Goal: Task Accomplishment & Management: Manage account settings

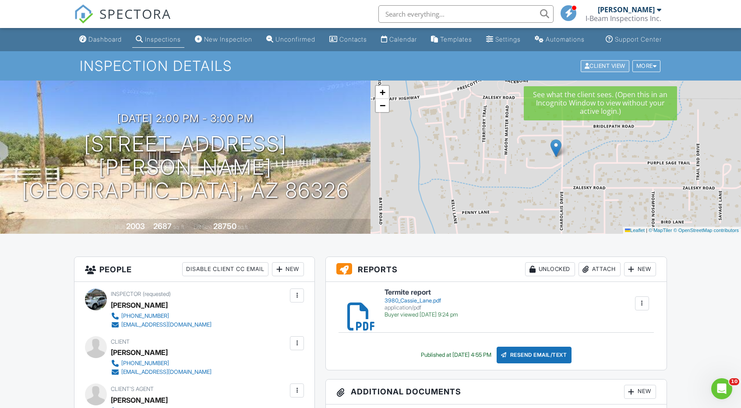
click at [612, 72] on div "Client View" at bounding box center [605, 66] width 49 height 12
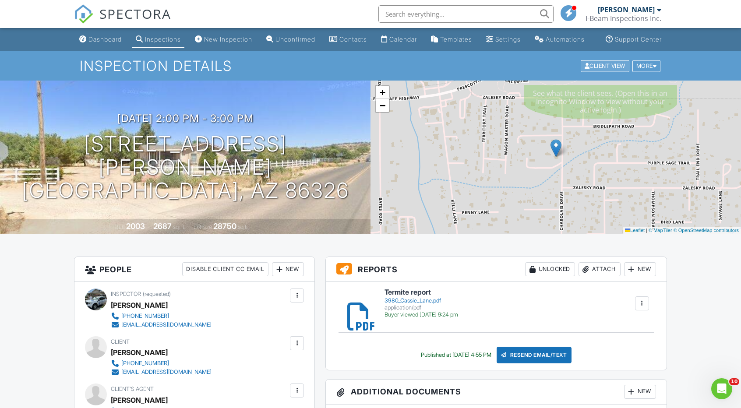
click at [594, 72] on div "Client View" at bounding box center [605, 66] width 49 height 12
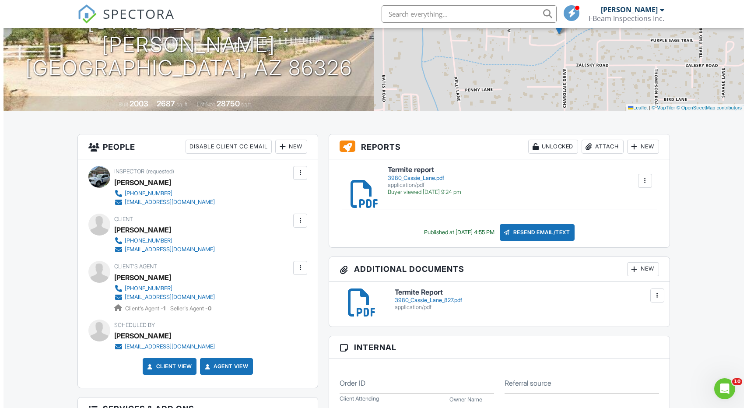
scroll to position [175, 0]
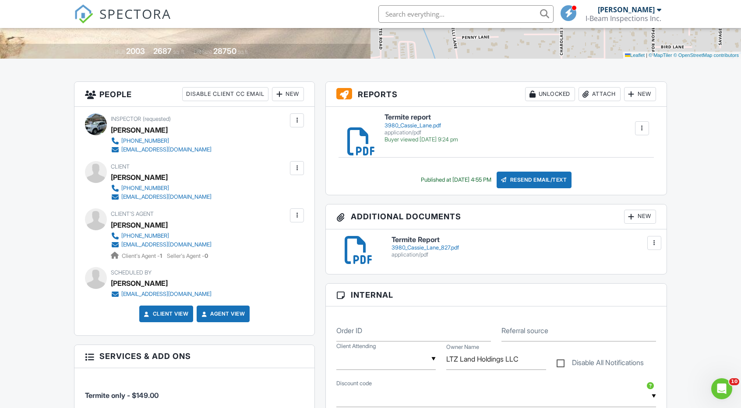
click at [598, 101] on div "Attach" at bounding box center [599, 94] width 42 height 14
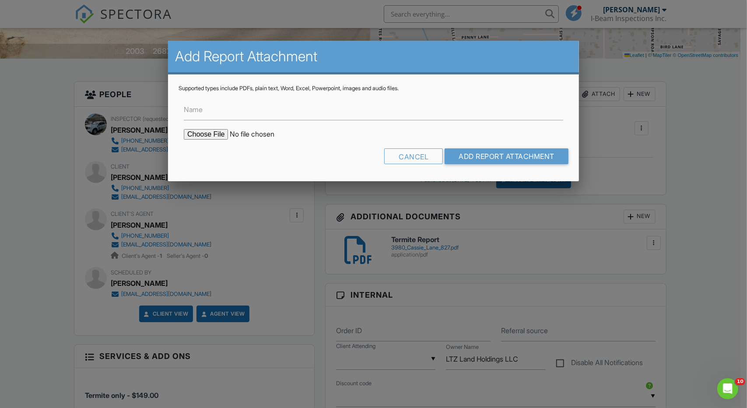
click at [197, 136] on input "file" at bounding box center [258, 134] width 149 height 11
type input "C:\fakepath\[STREET_ADDRESS][PERSON_NAME]pdf"
click at [218, 110] on input "Name" at bounding box center [374, 109] width 380 height 21
type input "t"
type input "Termite Report 8/27"
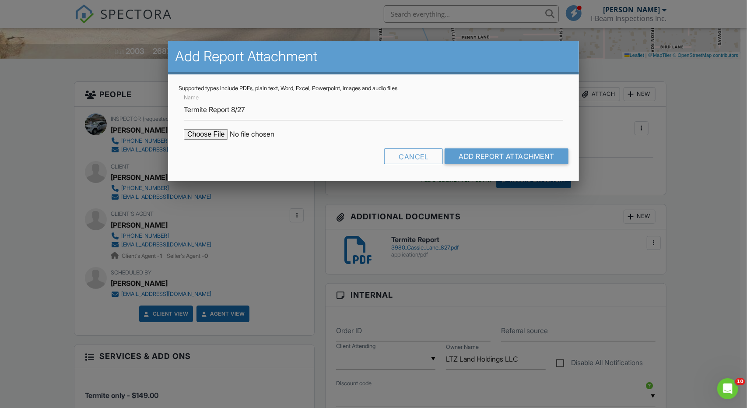
click at [546, 98] on div "Name Termite Report 8/27" at bounding box center [374, 106] width 390 height 28
click at [486, 156] on input "Add Report Attachment" at bounding box center [507, 156] width 124 height 16
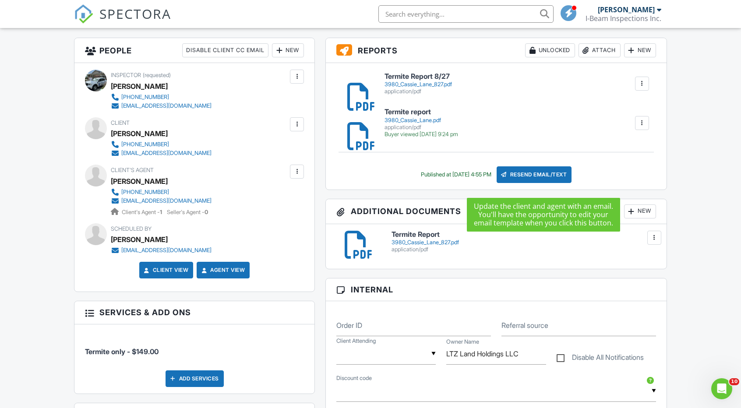
click at [545, 183] on div "Resend Email/Text" at bounding box center [534, 174] width 75 height 17
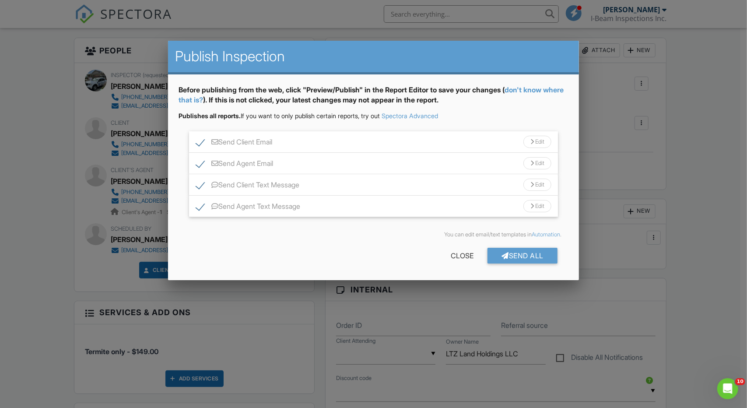
click at [201, 186] on label "Send Client Text Message" at bounding box center [247, 186] width 103 height 11
checkbox input "false"
click at [202, 142] on label "Send Client Email" at bounding box center [234, 143] width 76 height 11
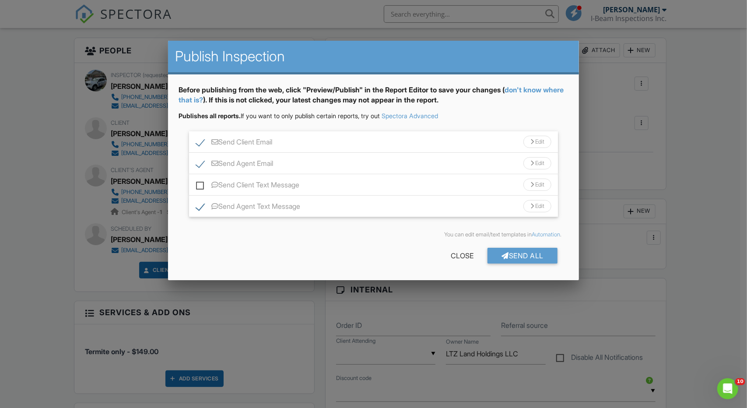
checkbox input "false"
click at [528, 256] on div "Send All" at bounding box center [523, 256] width 70 height 16
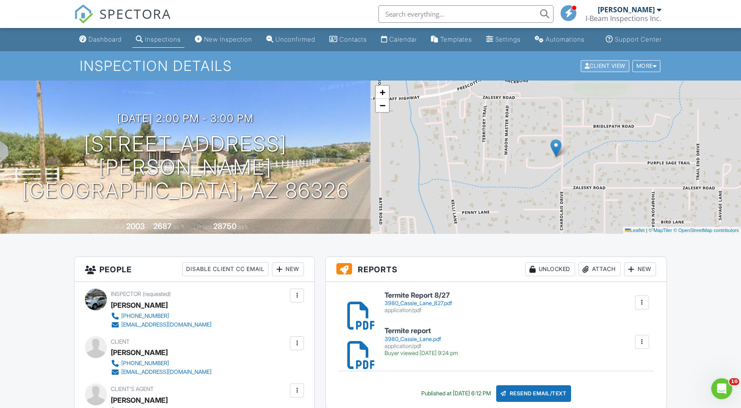
click at [601, 72] on div "Client View" at bounding box center [605, 66] width 49 height 12
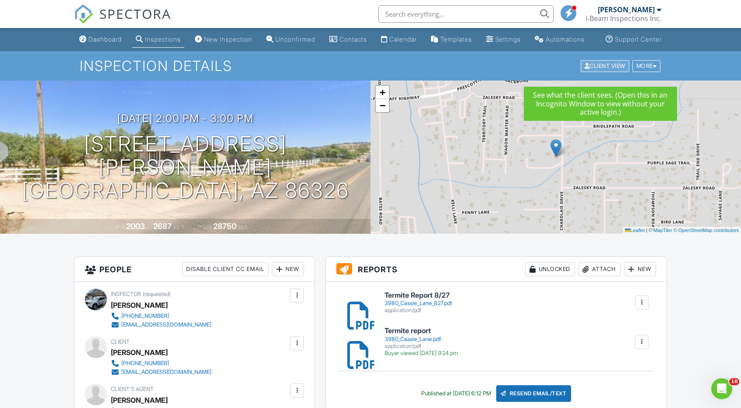
click at [600, 72] on div "Client View" at bounding box center [605, 66] width 49 height 12
